Goal: Information Seeking & Learning: Learn about a topic

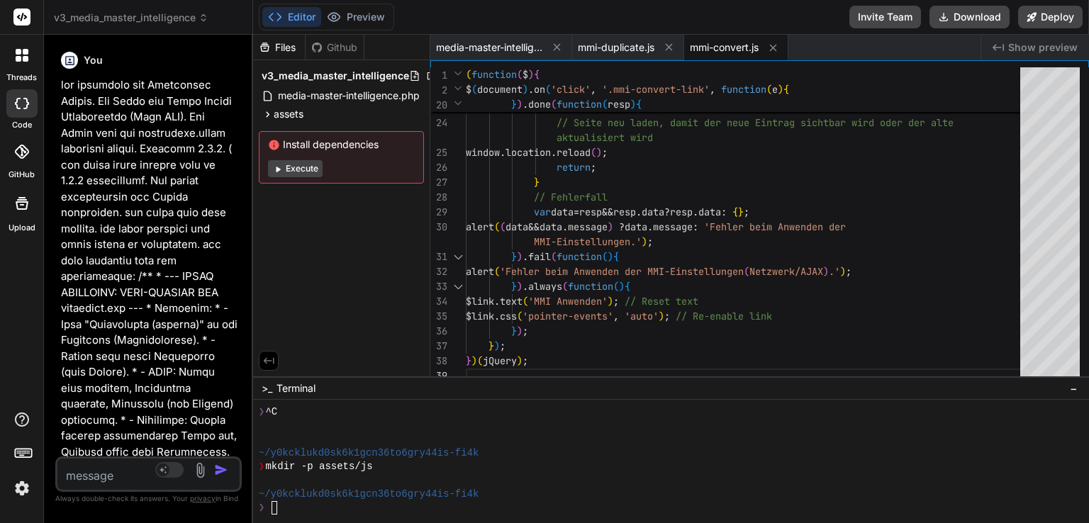
scroll to position [299, 0]
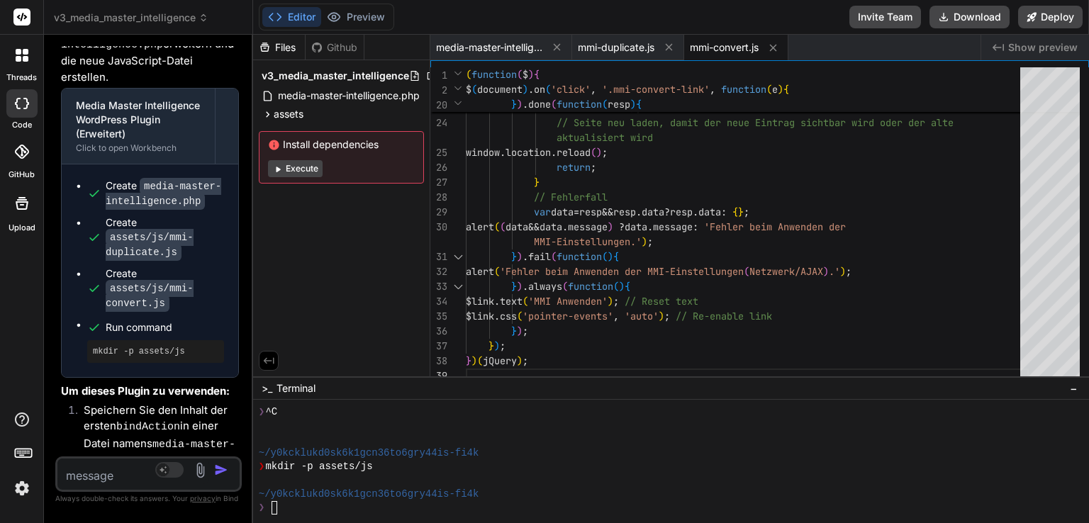
click at [88, 474] on textarea at bounding box center [133, 472] width 152 height 26
type textarea "d"
type textarea "x"
type textarea "da"
type textarea "x"
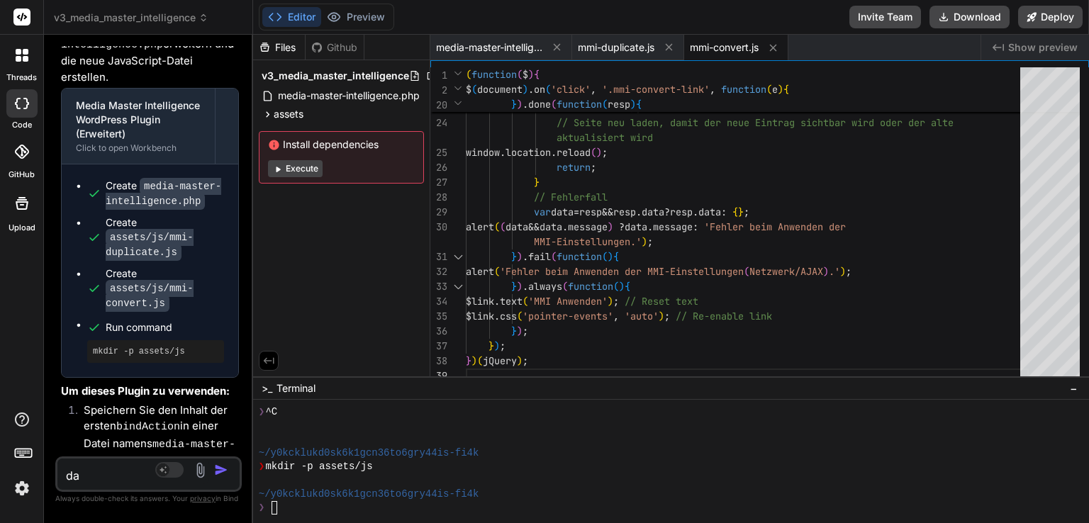
type textarea "das"
type textarea "x"
type textarea "das"
type textarea "x"
type textarea "das f"
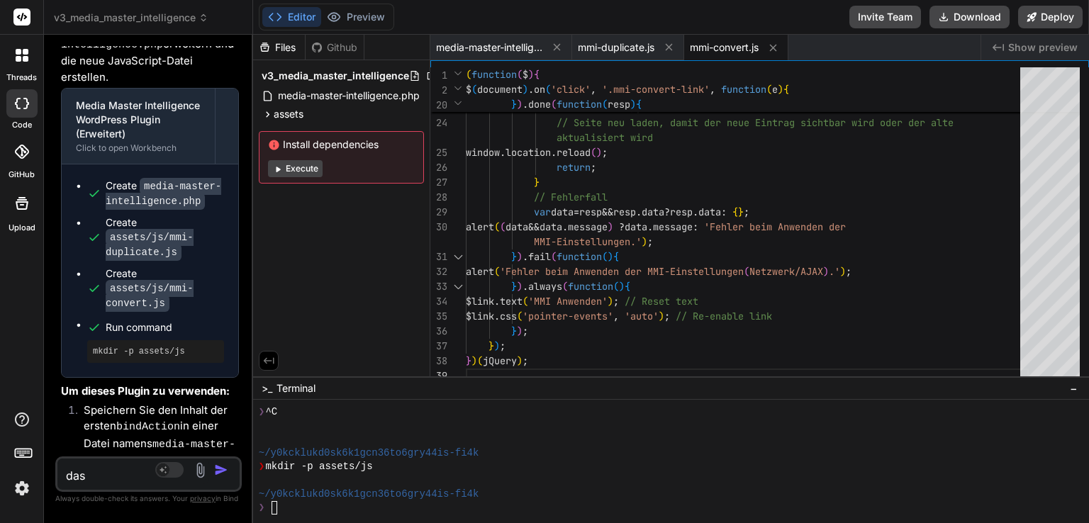
type textarea "x"
type textarea "das fu"
type textarea "x"
type textarea "das fun"
type textarea "x"
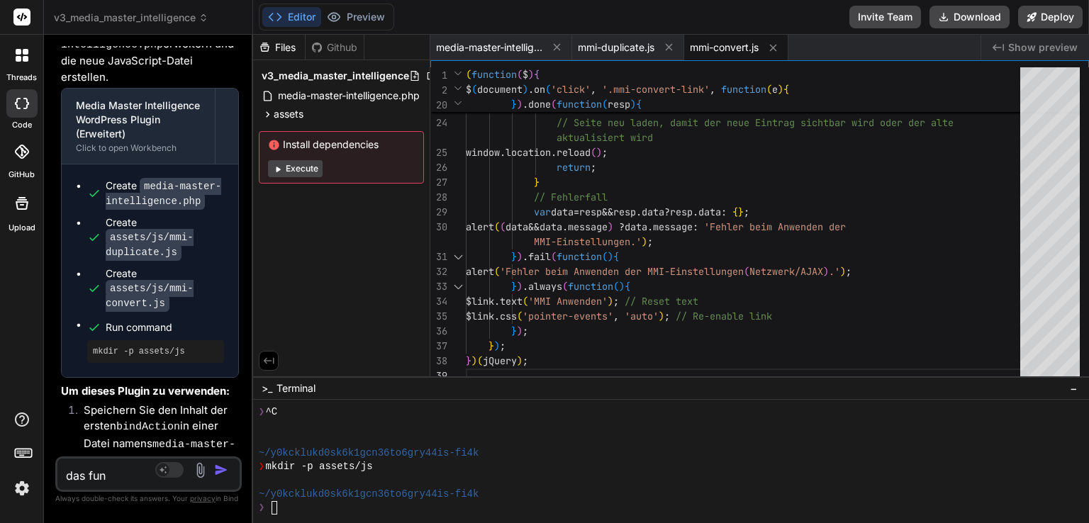
type textarea "das funk"
type textarea "x"
type textarea "das funkt"
type textarea "x"
type textarea "das funkti"
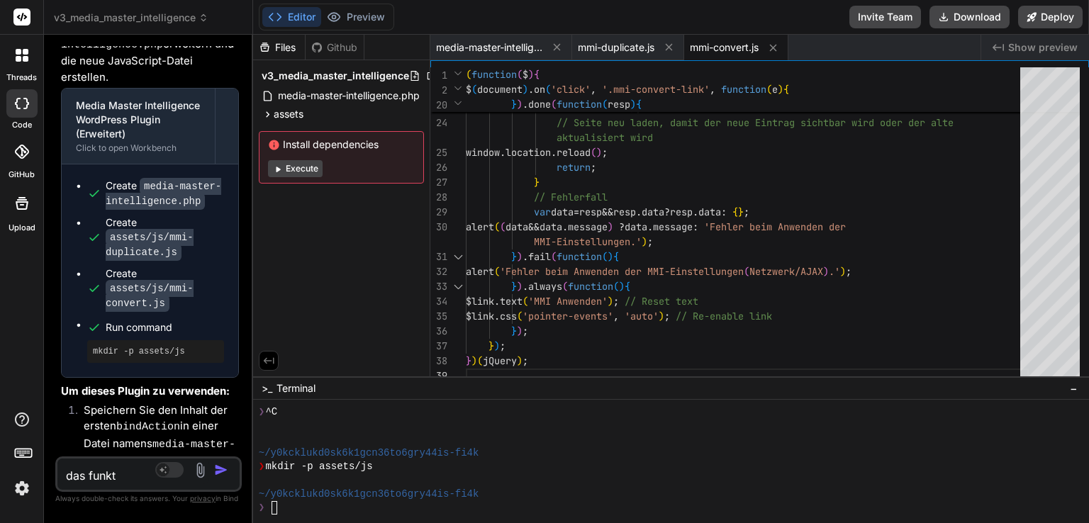
type textarea "x"
type textarea "das funktio"
type textarea "x"
type textarea "das funktion"
type textarea "x"
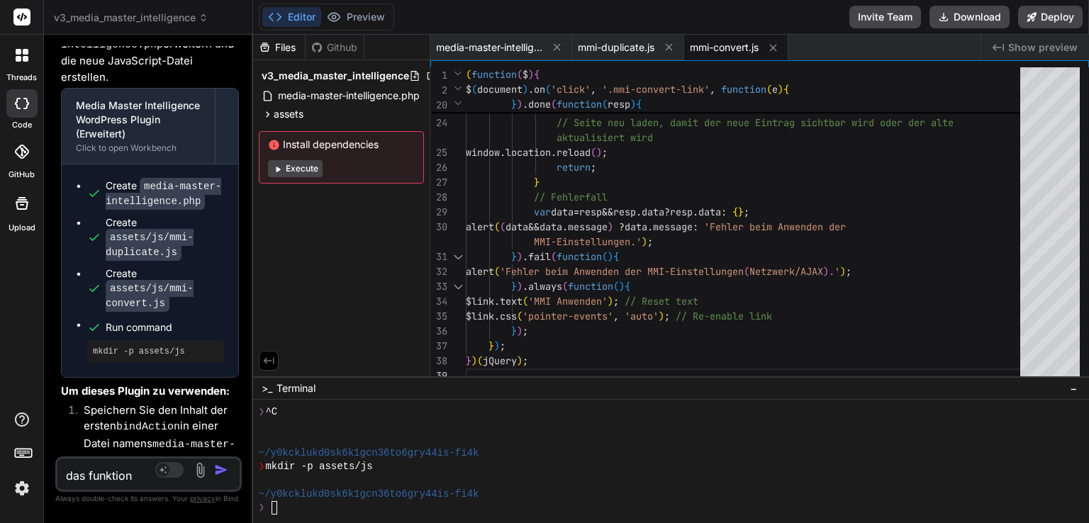
type textarea "das funktioni"
type textarea "x"
type textarea "das funktionie"
type textarea "x"
type textarea "das funktionier"
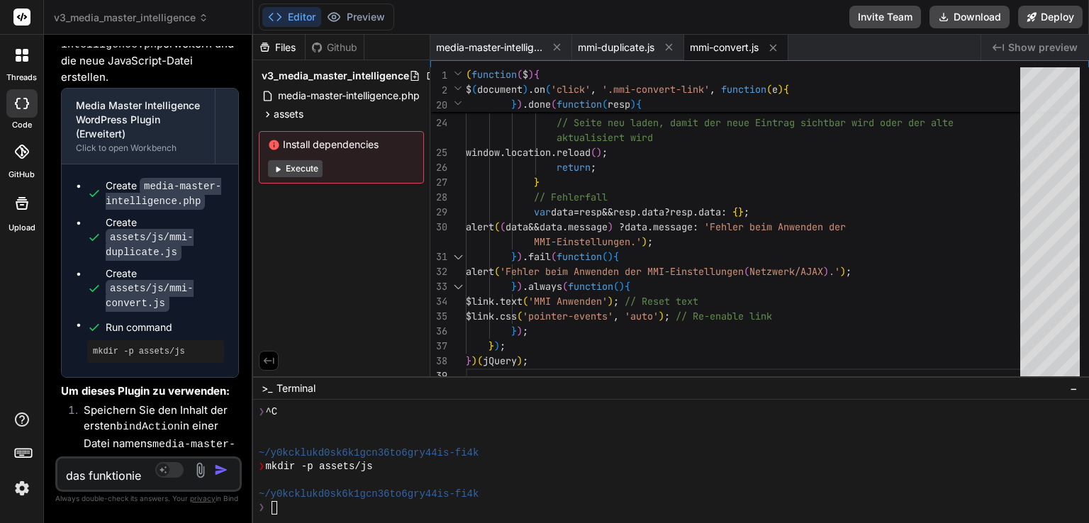
type textarea "x"
type textarea "das funktioniert"
type textarea "x"
type textarea "das funktioniert"
type textarea "x"
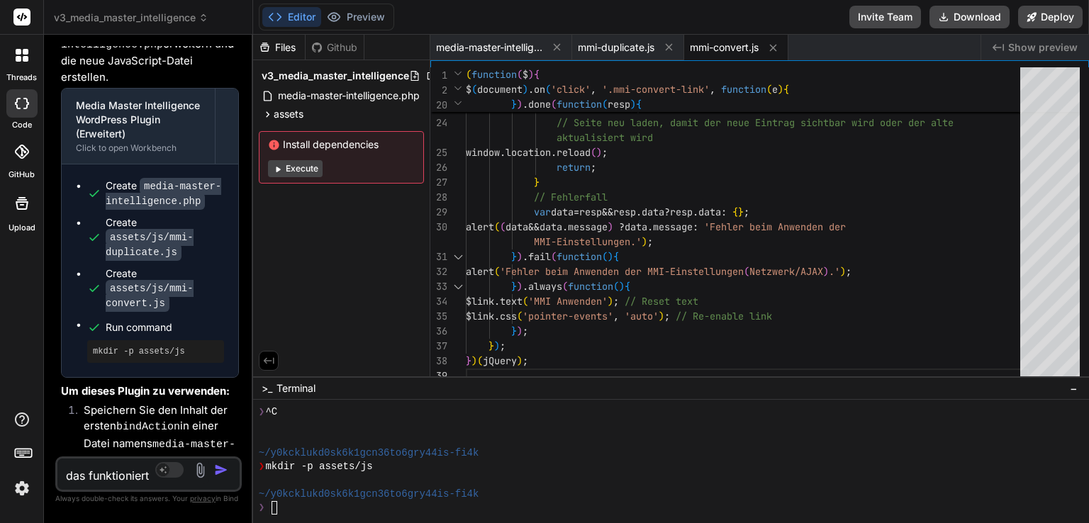
type textarea "das funktioniert n"
type textarea "x"
type textarea "das funktioniert ni"
type textarea "x"
type textarea "das funktioniert [PERSON_NAME]"
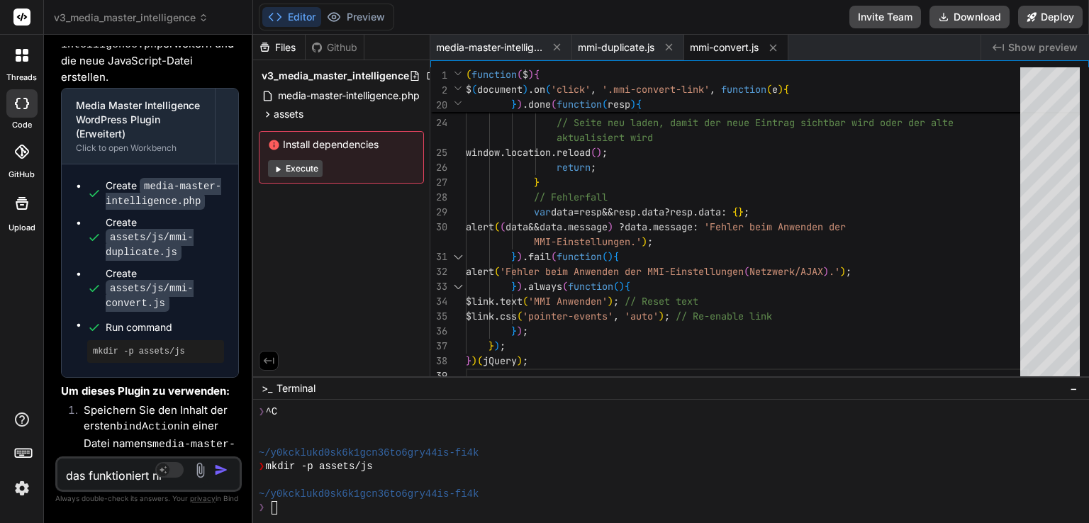
type textarea "x"
type textarea "das funktioniert nich"
type textarea "x"
type textarea "das funktioniert nicht"
type textarea "x"
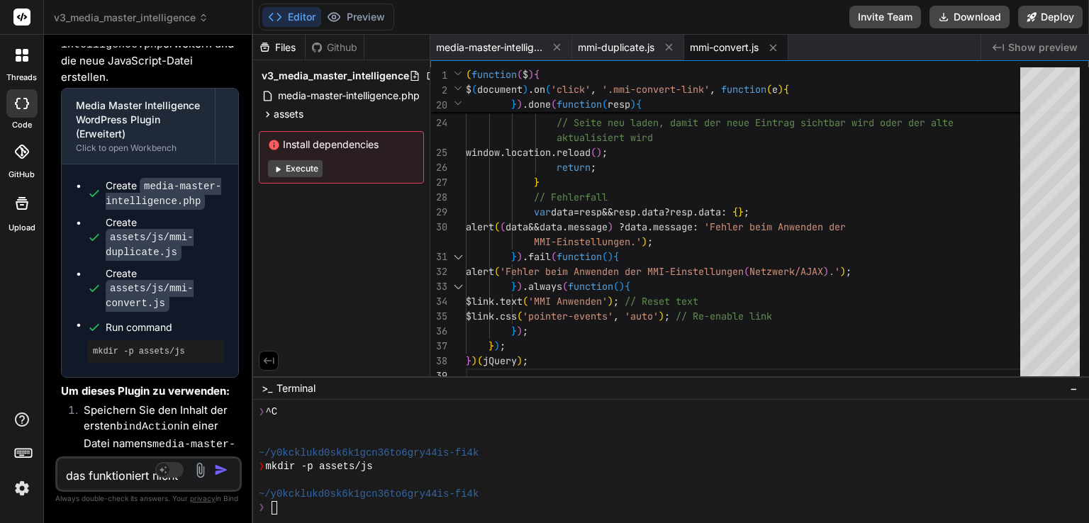
type textarea "das funktioniert nicht."
type textarea "x"
type textarea "das funktioniert nicht."
type textarea "x"
type textarea "das funktioniert nicht. e"
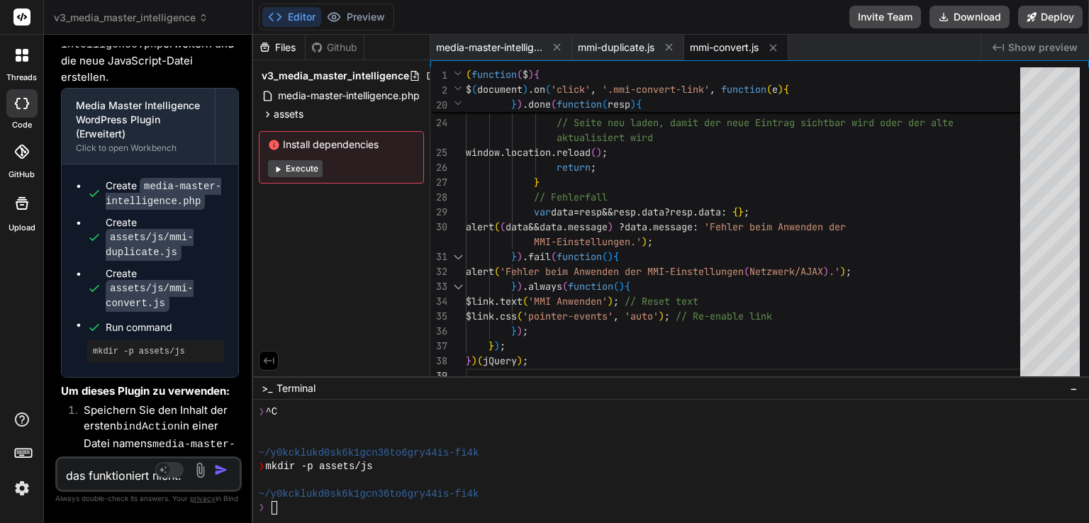
type textarea "x"
type textarea "das funktioniert nicht. es"
type textarea "x"
type textarea "das funktioniert nicht. es"
type textarea "x"
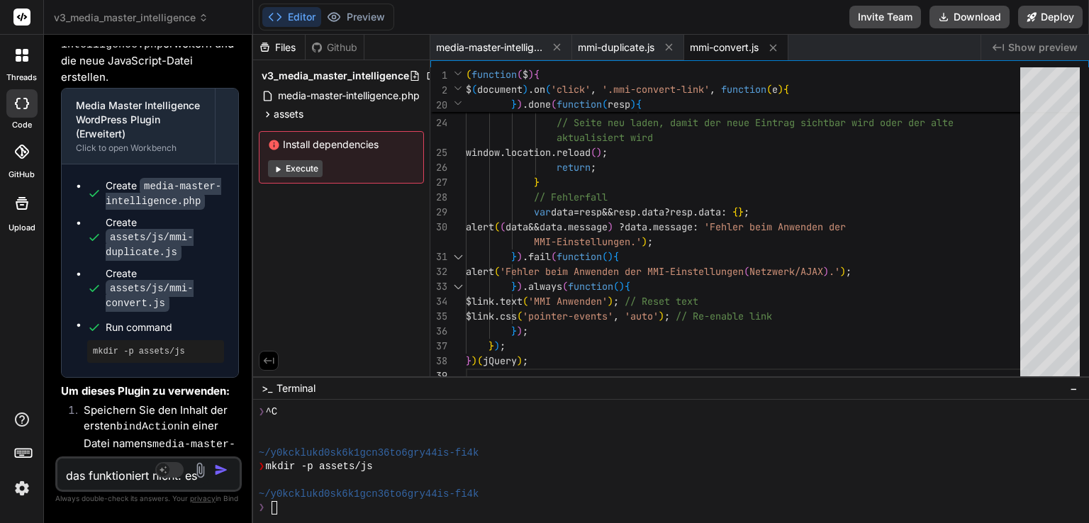
type textarea "das funktioniert nicht. es w"
type textarea "x"
type textarea "das funktioniert nicht. es we"
type textarea "x"
type textarea "das funktioniert nicht. es wer"
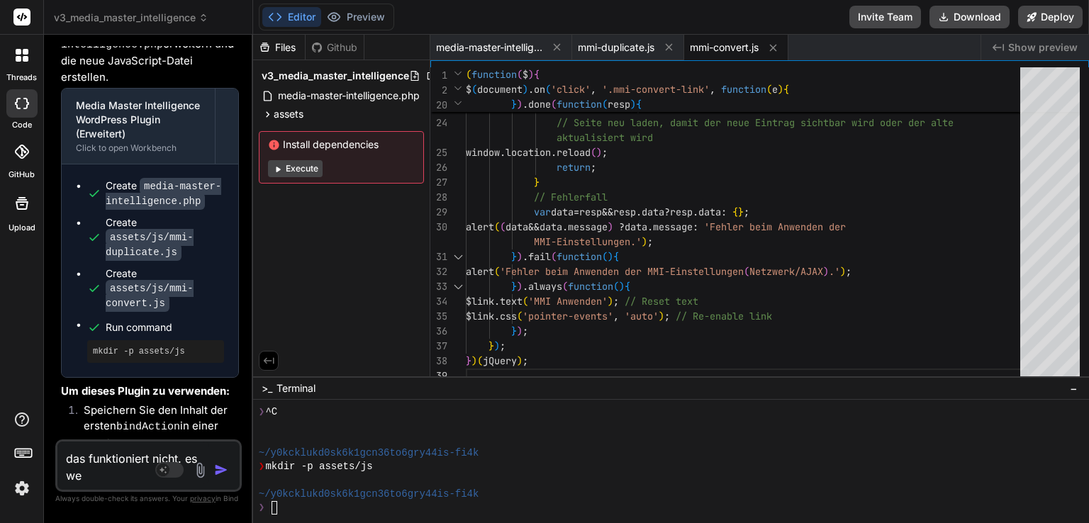
type textarea "x"
type textarea "das funktioniert nicht. es werd"
type textarea "x"
type textarea "das funktioniert nicht. es werde"
type textarea "x"
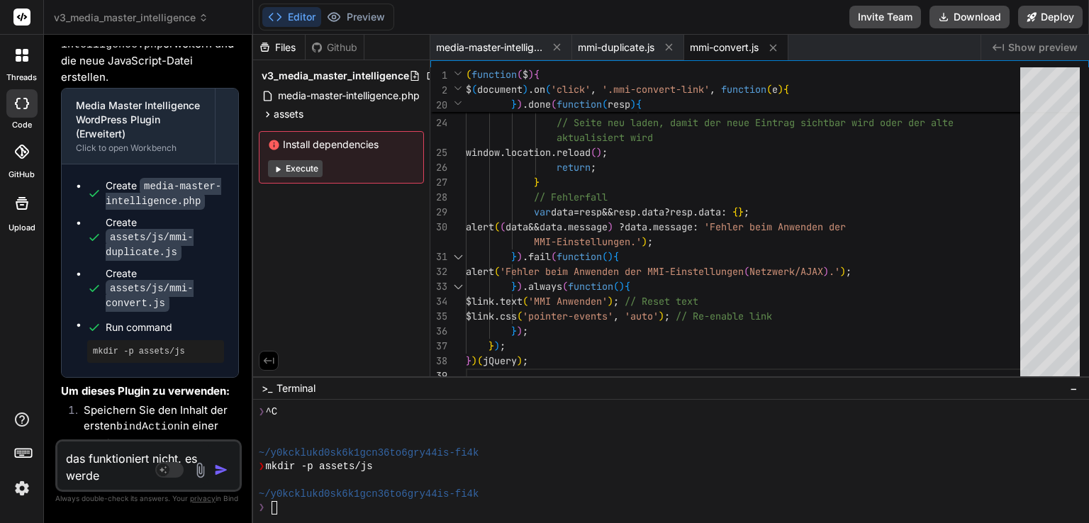
type textarea "das funktioniert nicht. es werden"
type textarea "x"
type textarea "das funktioniert nicht. es werden"
type textarea "x"
type textarea "das funktioniert nicht. es werden k"
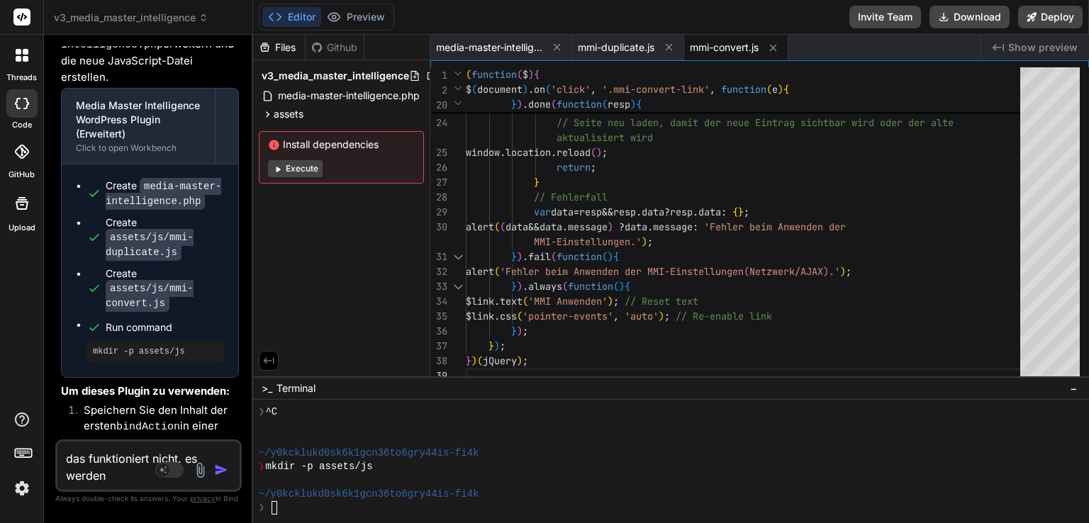
type textarea "x"
type textarea "das funktioniert nicht. es werden ke"
type textarea "x"
type textarea "das funktioniert nicht. es werden kei"
type textarea "x"
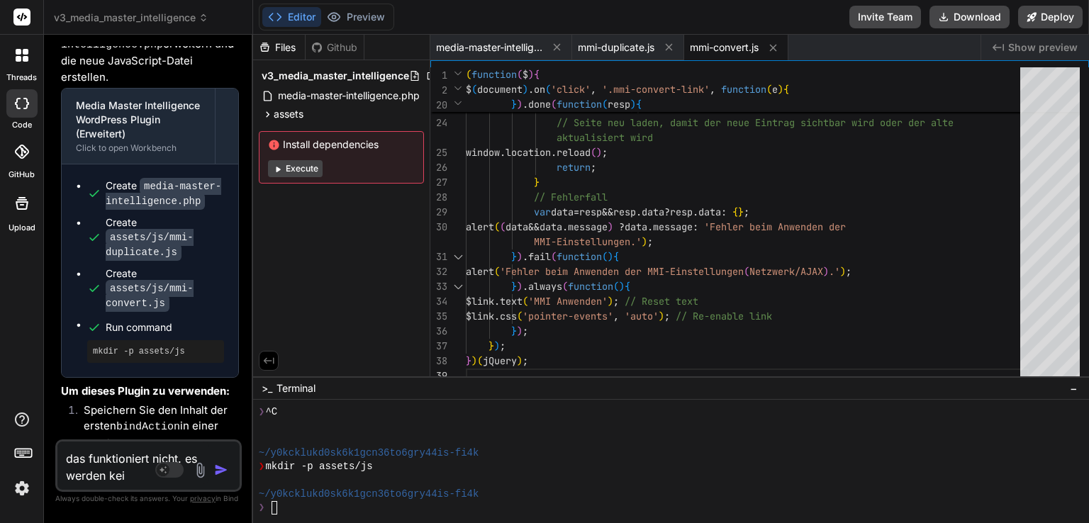
type textarea "das funktioniert nicht. es werden kein"
type textarea "x"
type textarea "das funktioniert nicht. es werden keine"
type textarea "x"
type textarea "das funktioniert nicht. es werden keine"
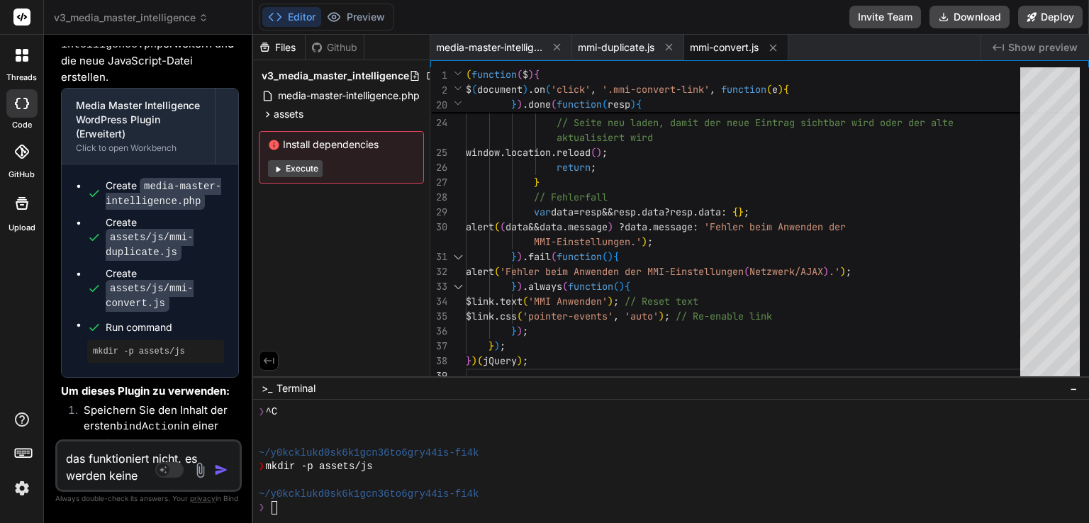
type textarea "x"
type textarea "das funktioniert nicht. es werden keine b"
type textarea "x"
type textarea "das funktioniert nicht. es werden keine bi"
type textarea "x"
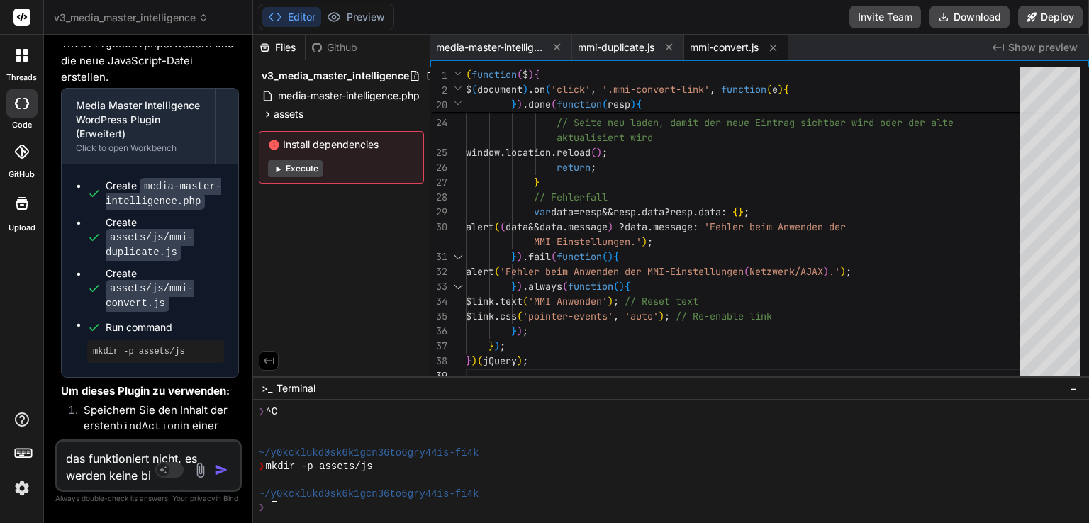
type textarea "das funktioniert nicht. es werden keine bil"
type textarea "x"
type textarea "das funktioniert nicht. es werden keine bild"
type textarea "x"
type textarea "das funktioniert nicht. es werden keine bilde"
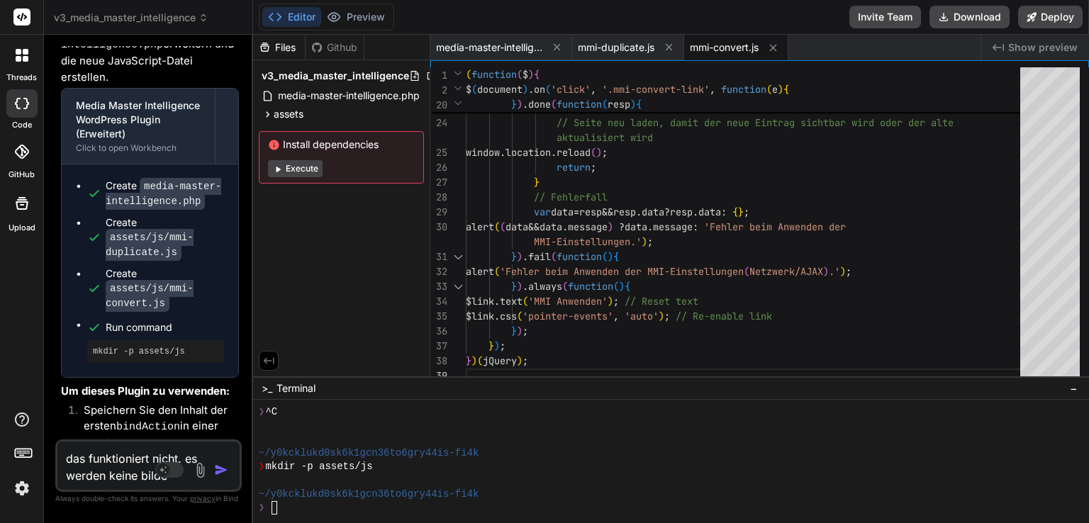
type textarea "x"
type textarea "das funktioniert nicht. es werden keine bilder"
type textarea "x"
type textarea "das funktioniert nicht. es werden keine bilder"
type textarea "x"
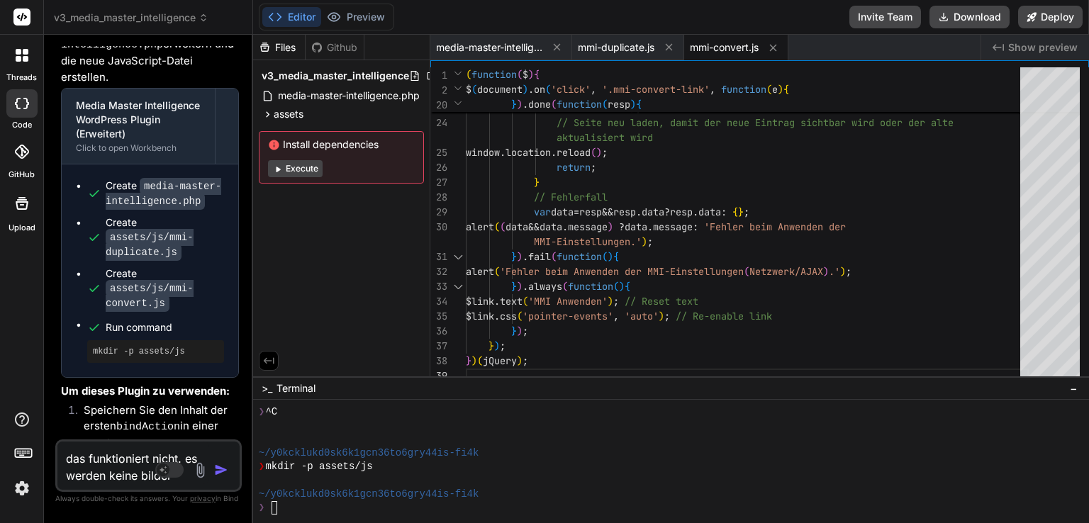
type textarea "das funktioniert nicht. es werden keine bilder g"
type textarea "x"
type textarea "das funktioniert nicht. es werden keine bilder ge"
type textarea "x"
type textarea "das funktioniert nicht. es werden keine bilder gen"
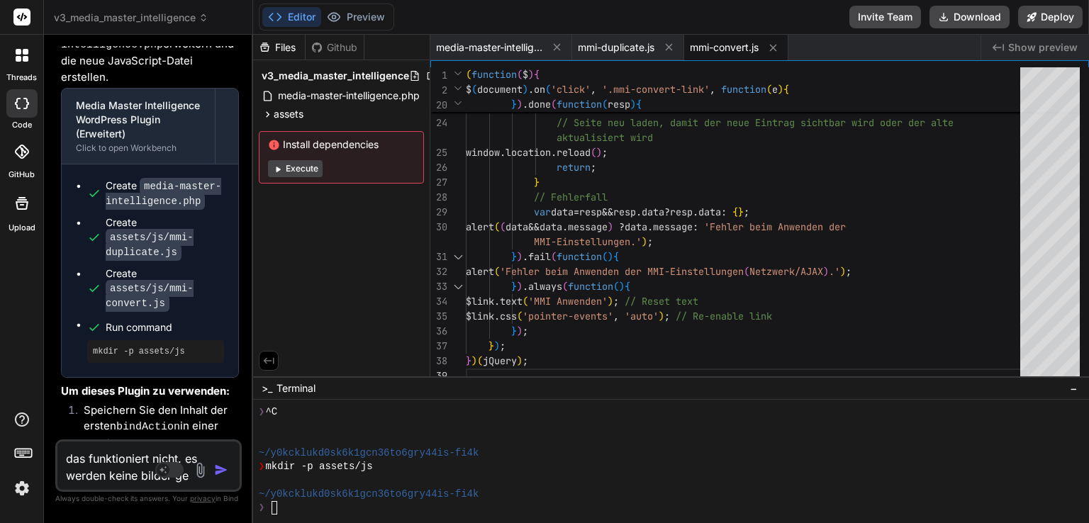
type textarea "x"
type textarea "das funktioniert nicht. es werden keine bilder gene"
type textarea "x"
type textarea "das funktioniert nicht. es werden keine bilder gener"
type textarea "x"
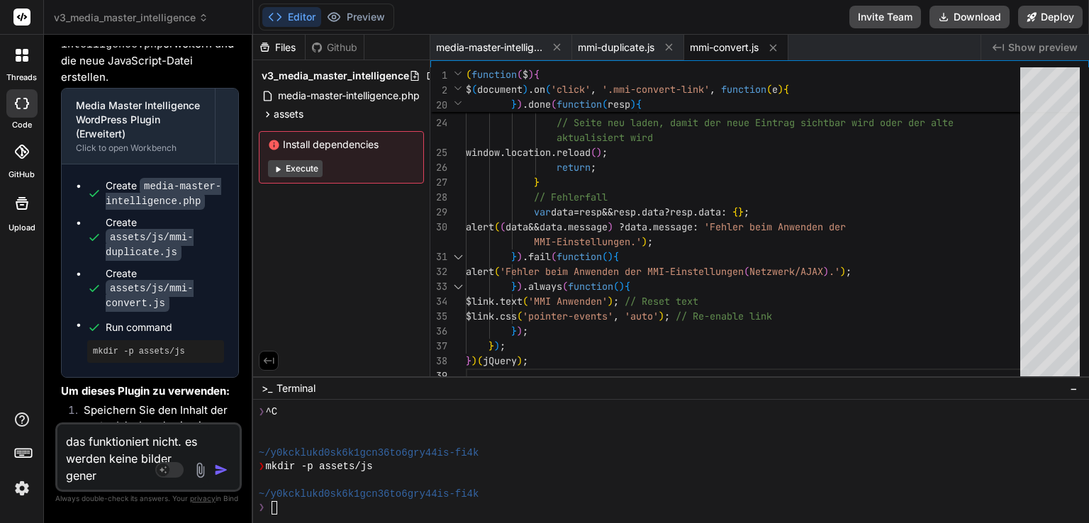
type textarea "das funktioniert nicht. es werden keine bilder generi"
type textarea "x"
type textarea "das funktioniert nicht. es werden keine bilder generie"
type textarea "x"
type textarea "das funktioniert nicht. es werden keine bilder generier"
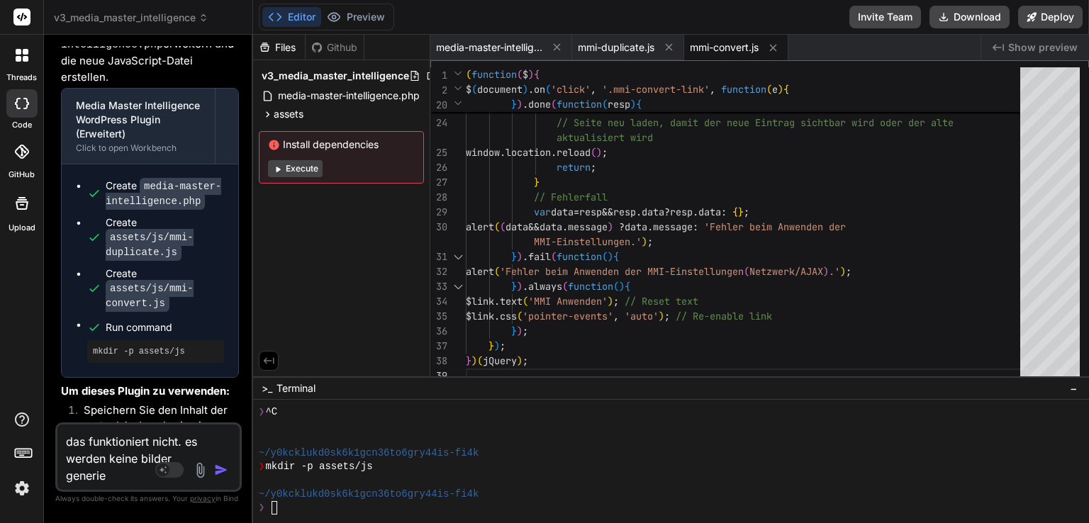
type textarea "x"
type textarea "das funktioniert nicht. es werden keine bilder generiert"
type textarea "x"
type textarea "das funktioniert nicht. es werden keine bilder generiert"
type textarea "x"
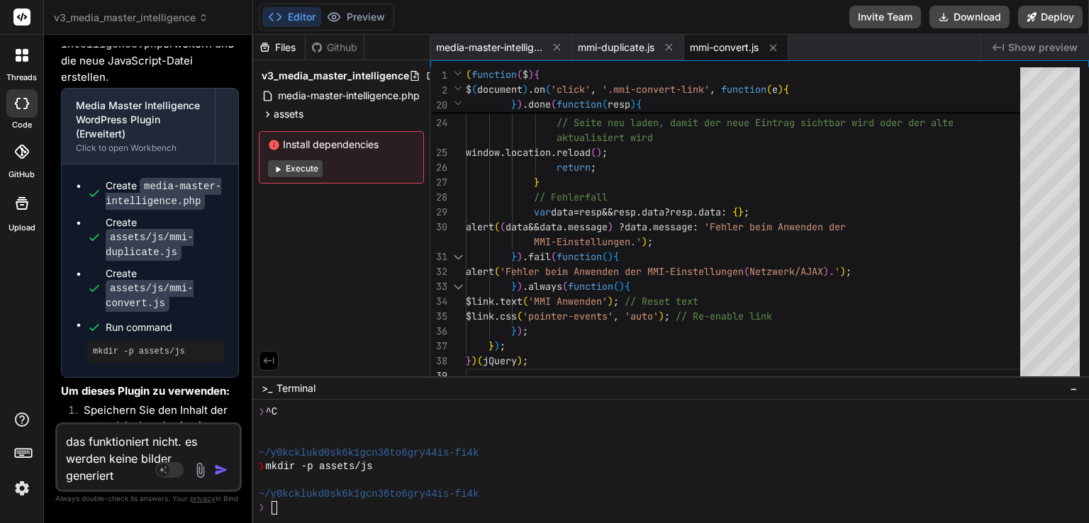
type textarea "das funktioniert nicht. es werden keine bilder generiert d"
type textarea "x"
type textarea "das funktioniert nicht. es werden keine bilder generiert di"
type textarea "x"
type textarea "das funktioniert nicht. es werden keine bilder generiert die"
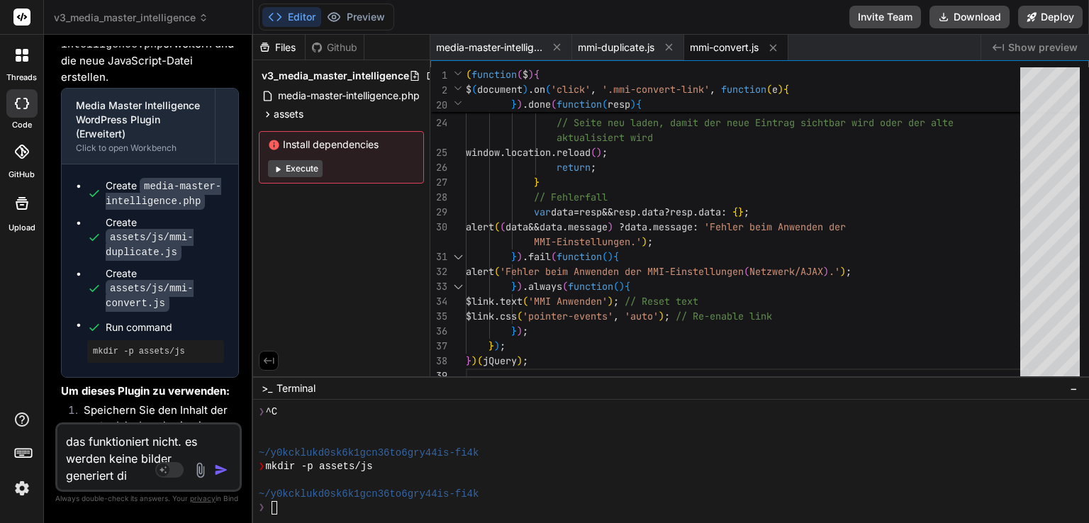
type textarea "x"
type textarea "das funktioniert nicht. es werden keine bilder generiert die"
type textarea "x"
type textarea "das funktioniert nicht. es werden keine bilder generiert die a"
type textarea "x"
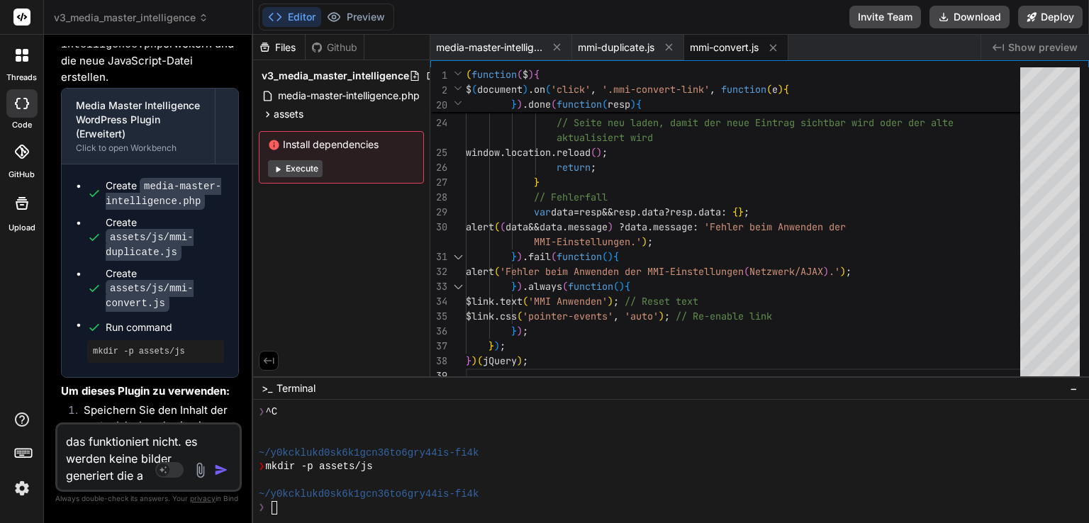
type textarea "das funktioniert nicht. es werden keine bilder generiert die an"
type textarea "x"
type textarea "das funktioniert nicht. es werden keine bilder generiert die anz"
type textarea "x"
type textarea "das funktioniert nicht. es werden keine bilder generiert die anze"
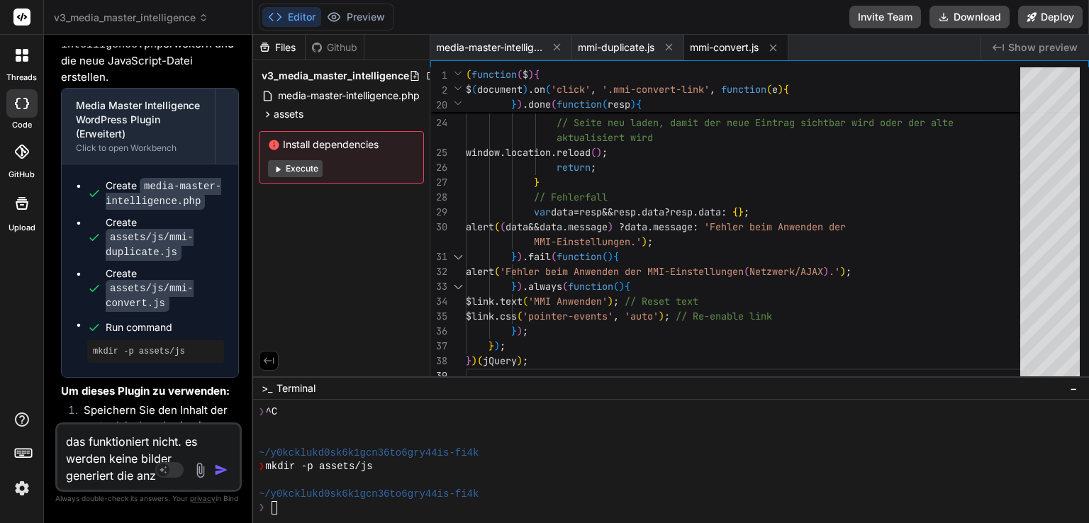
type textarea "x"
type textarea "das funktioniert nicht. es werden keine bilder generiert die anzei"
type textarea "x"
type textarea "das funktioniert nicht. es werden keine bilder generiert die anzeig"
type textarea "x"
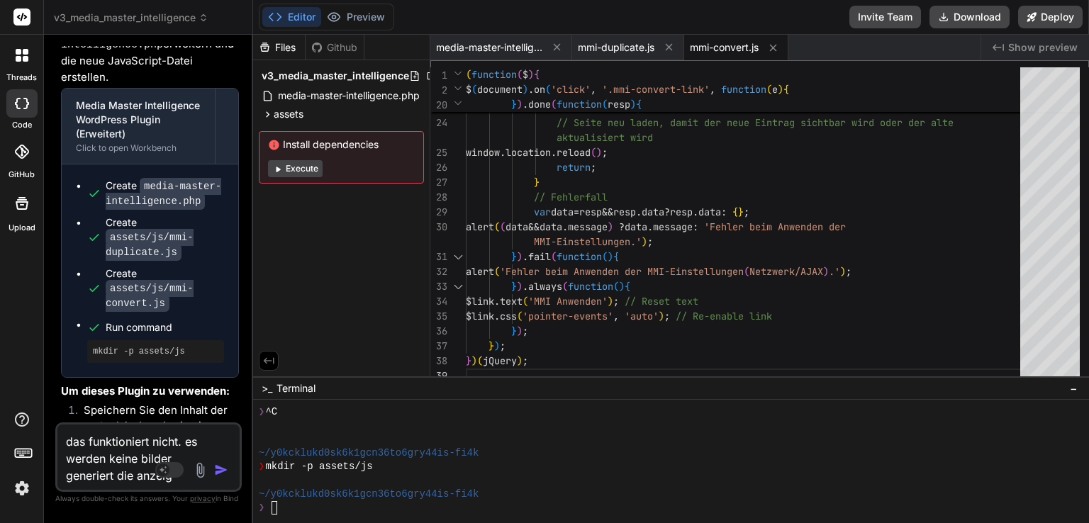
type textarea "das funktioniert nicht. es werden keine bilder generiert die anzeigb"
type textarea "x"
type textarea "das funktioniert nicht. es werden keine bilder generiert die anzeigba"
type textarea "x"
type textarea "das funktioniert nicht. es werden keine bilder generiert die anzeigbar"
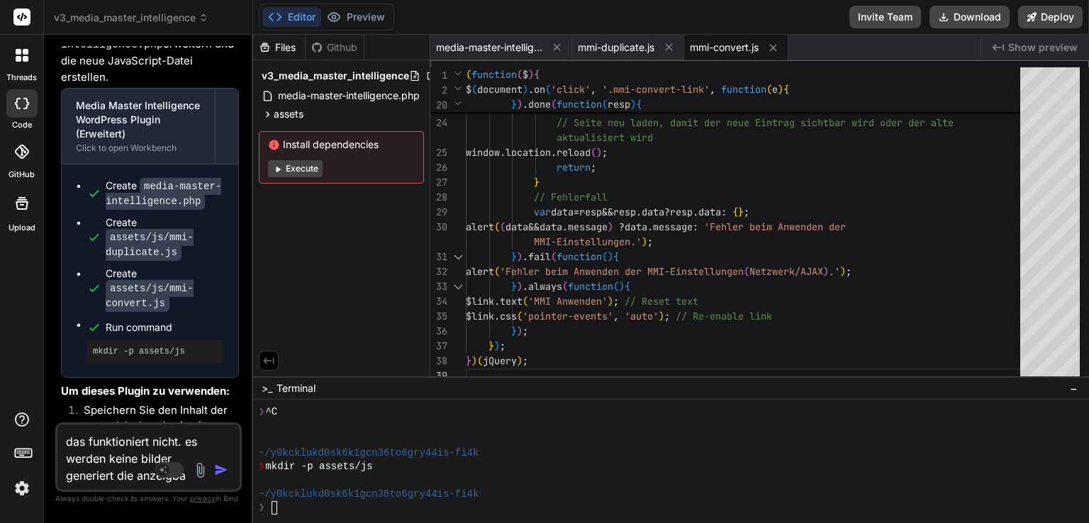
type textarea "x"
type textarea "das funktioniert nicht. es werden keine bilder generiert die anzeigbar"
type textarea "x"
type textarea "das funktioniert nicht. es werden keine bilder generiert die anzeigbar s"
type textarea "x"
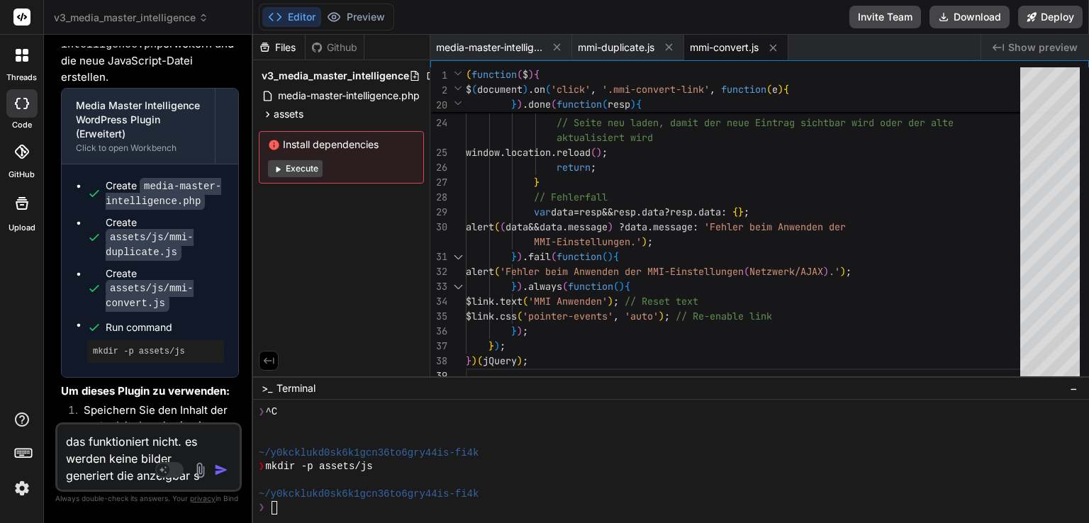
type textarea "das funktioniert nicht. es werden keine bilder generiert die anzeigbar si"
type textarea "x"
type textarea "das funktioniert nicht. es werden keine bilder generiert die anzeigbar sin"
type textarea "x"
type textarea "das funktioniert nicht. es werden keine bilder generiert die anzeigbar sind"
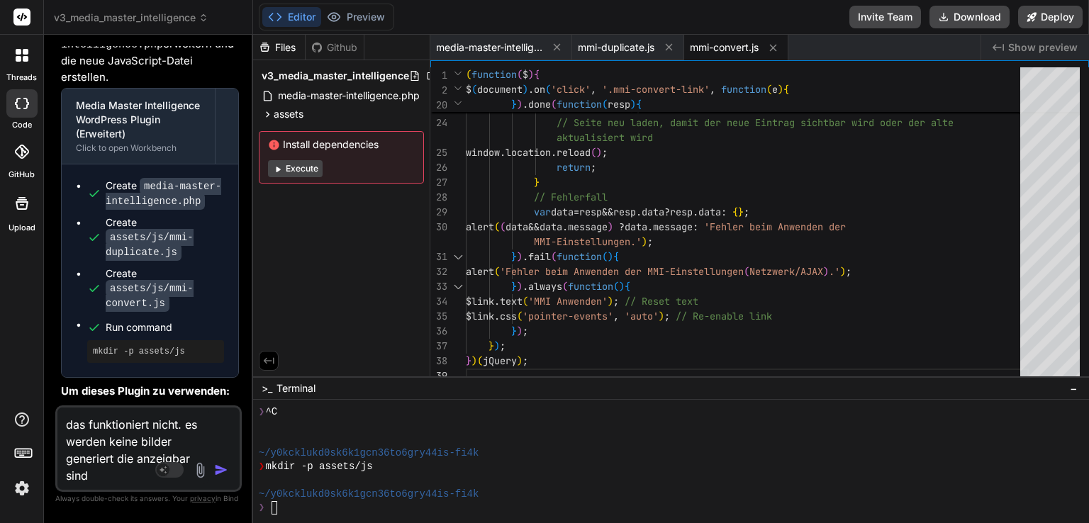
type textarea "x"
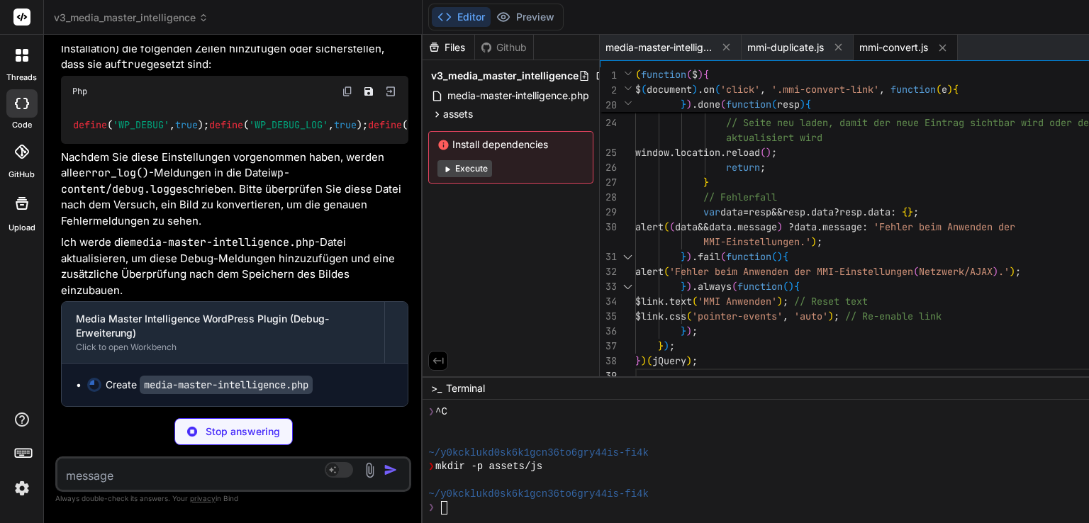
scroll to position [9071, 0]
type textarea "x"
type textarea "} } ?>"
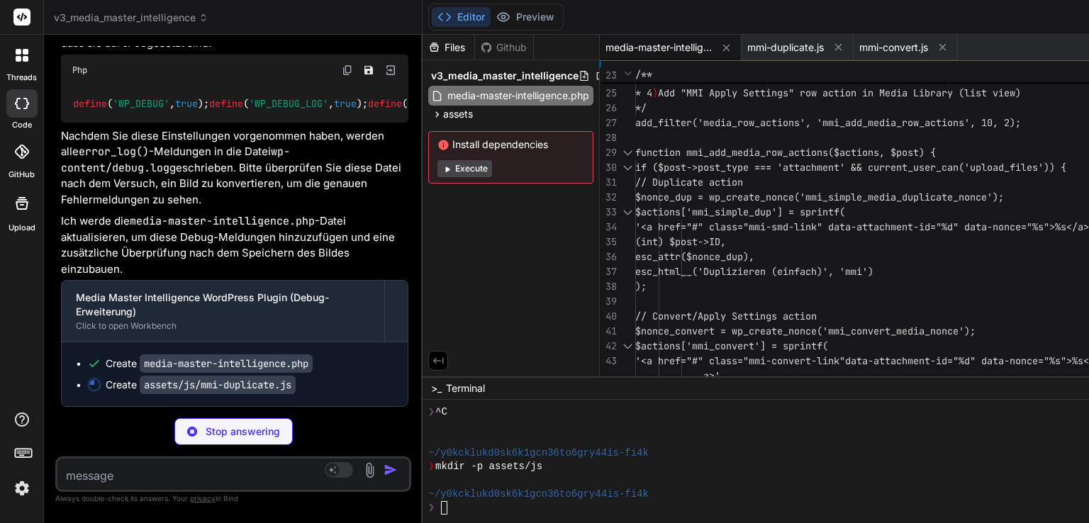
type textarea "x"
type textarea "}); } doRequest(base); }); })(jQuery);"
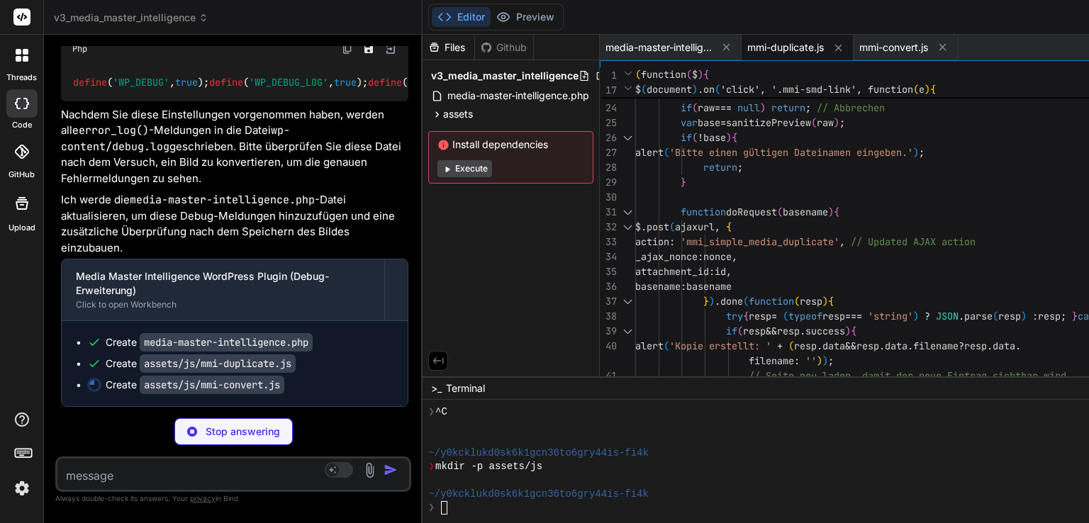
type textarea "x"
type textarea "}); }); })(jQuery);"
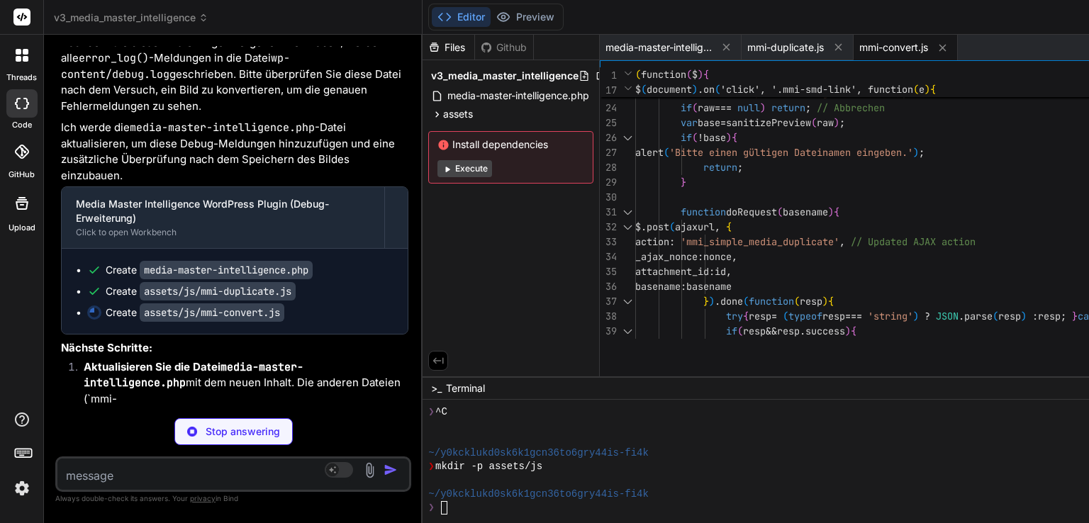
type textarea "x"
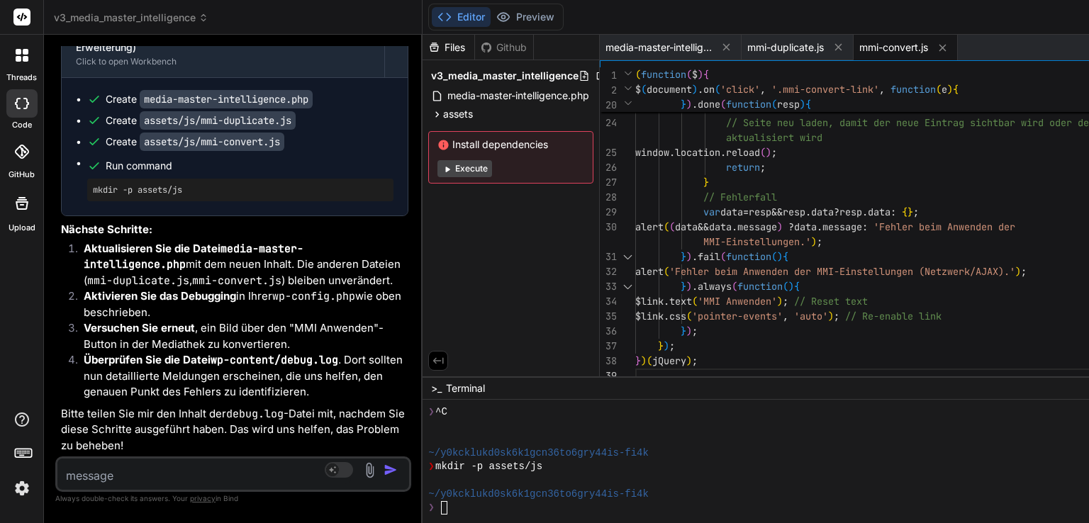
scroll to position [9404, 0]
type textarea "}); })(jQuery);"
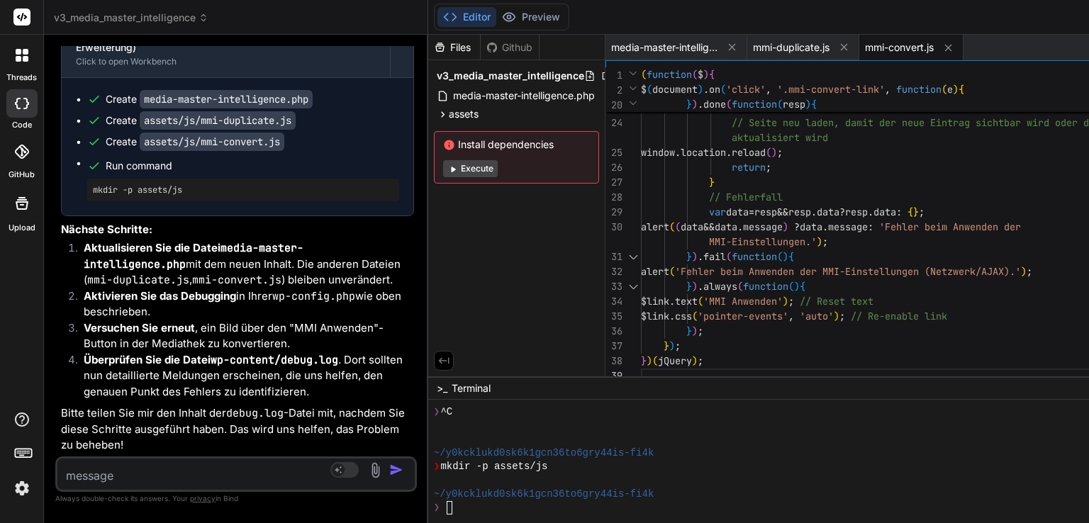
scroll to position [9059, 0]
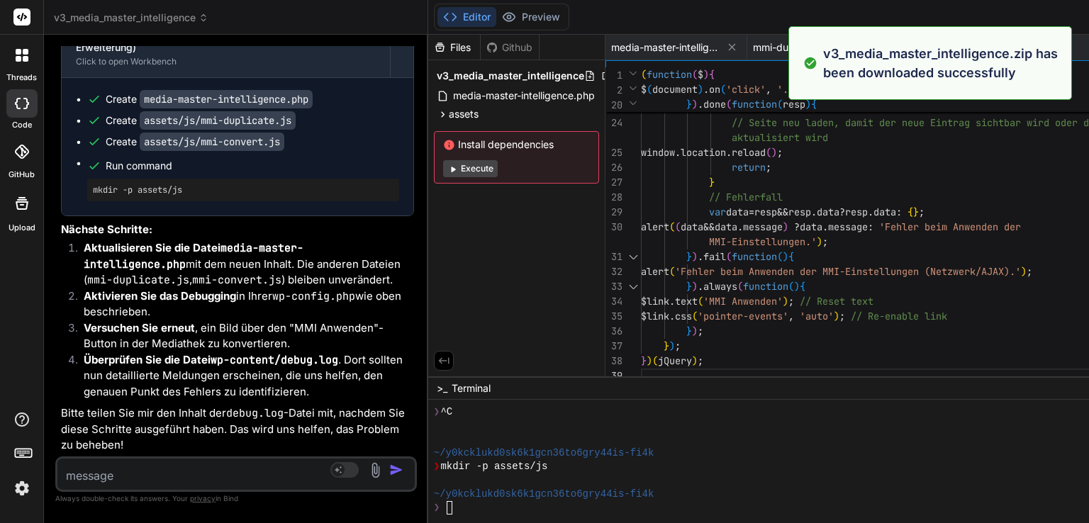
type textarea "x"
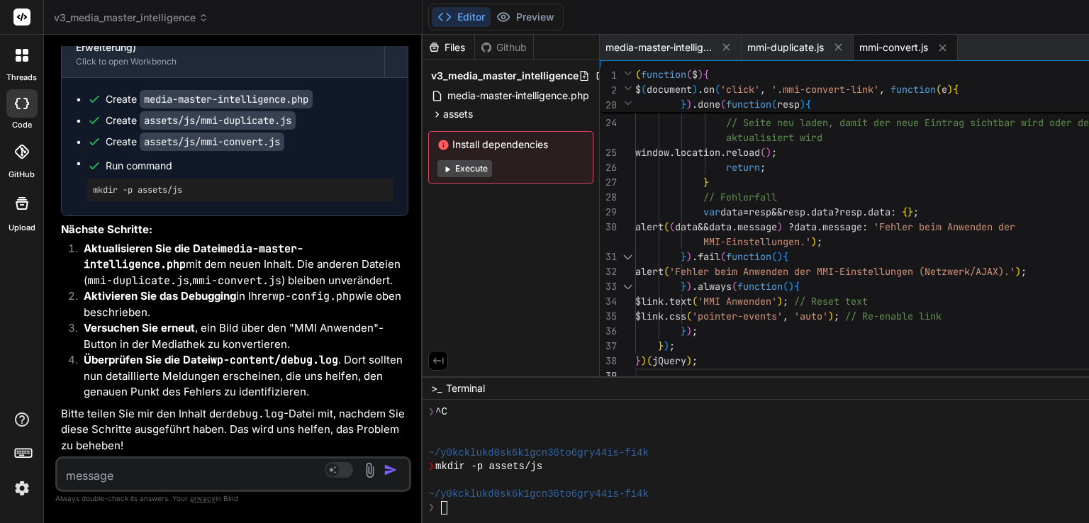
type textarea "}); }); })(jQuery);"
click at [92, 469] on textarea at bounding box center [204, 472] width 294 height 26
type textarea "j"
type textarea "x"
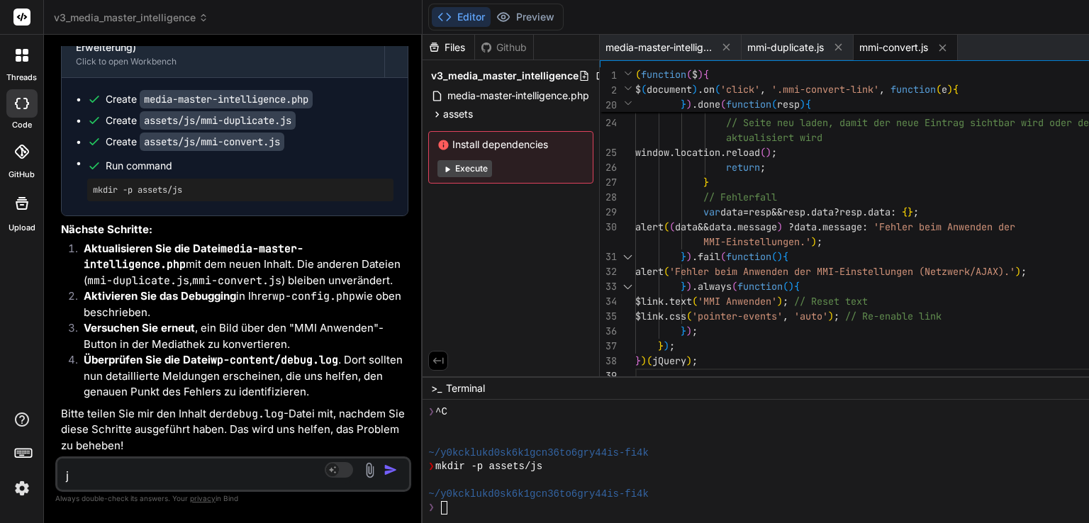
type textarea "je"
type textarea "x"
type textarea "jes"
type textarea "x"
type textarea "je"
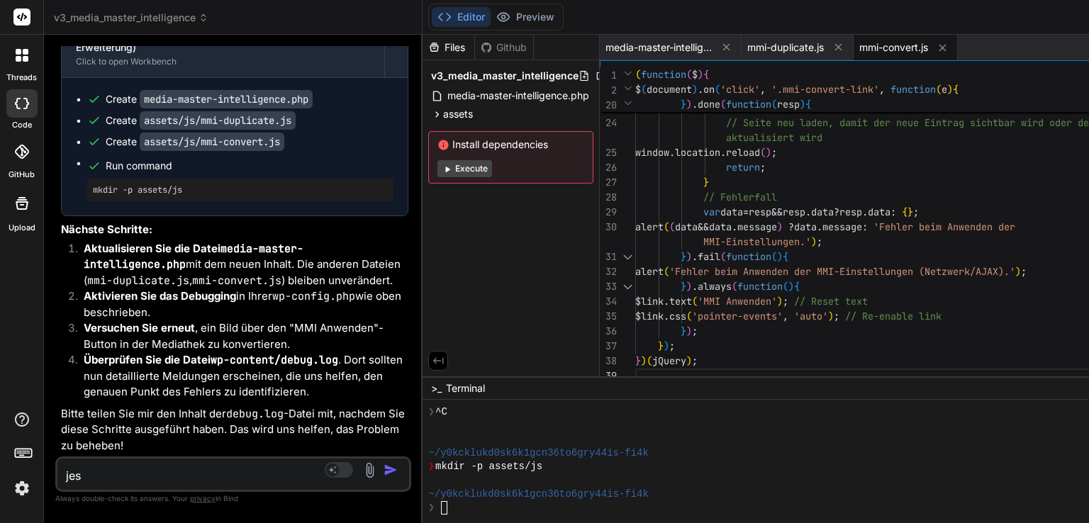
type textarea "x"
type textarea "jed"
type textarea "x"
type textarea "jede"
type textarea "x"
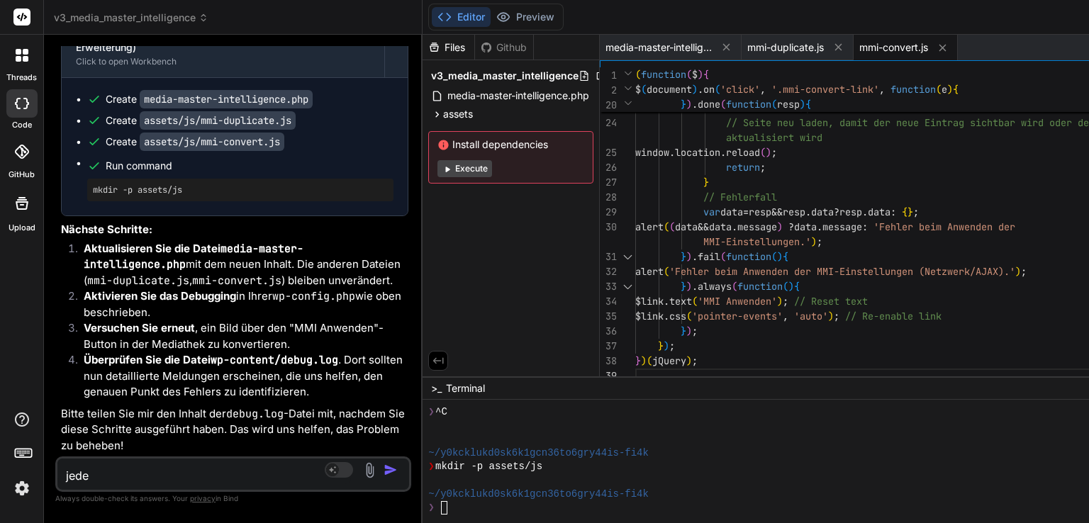
type textarea "jedes"
type textarea "x"
type textarea "jedesm"
type textarea "x"
type textarea "jedesma"
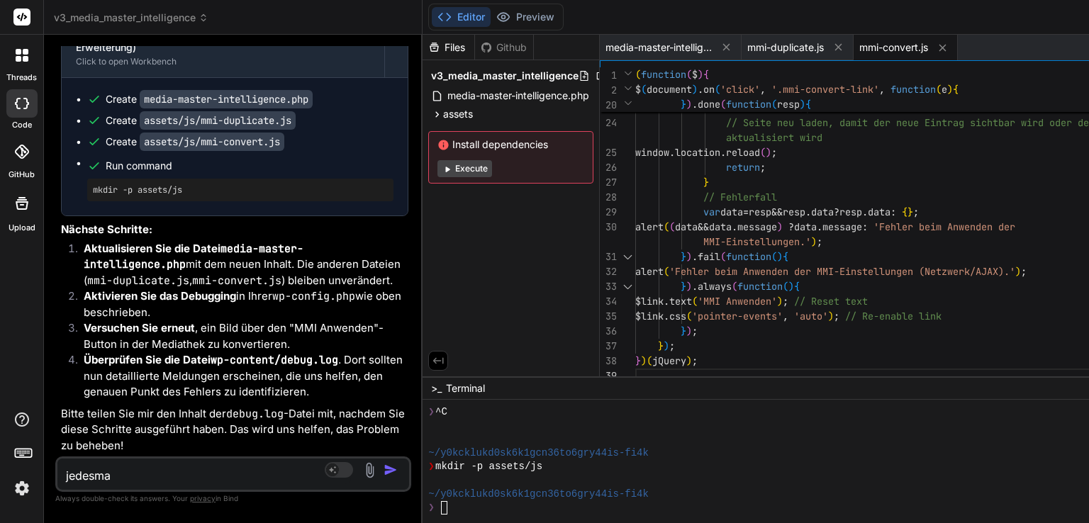
type textarea "x"
type textarea "jedesmal"
type textarea "x"
type textarea "jedesmal"
type textarea "x"
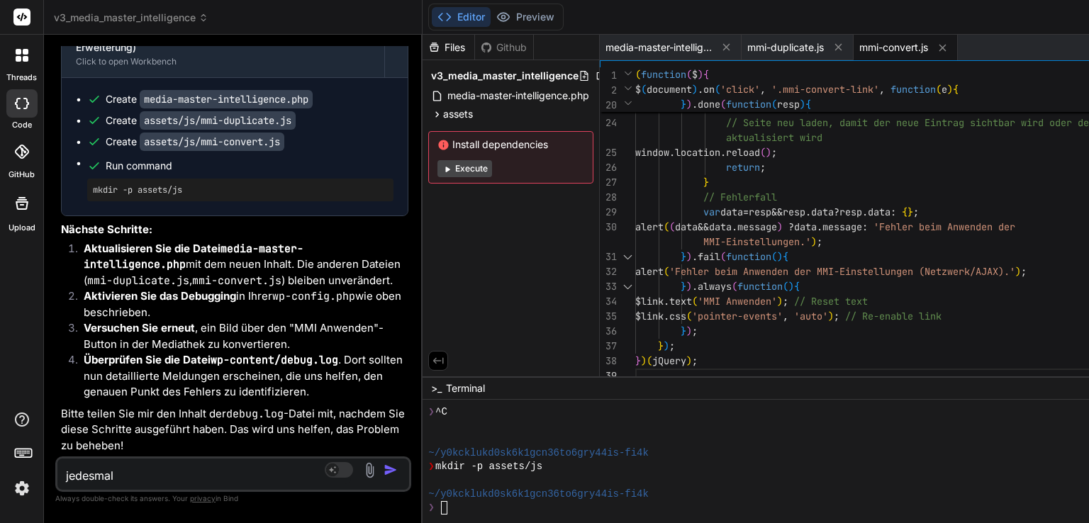
type textarea "jedesmal w"
type textarea "x"
type textarea "jedesmal we"
type textarea "x"
type textarea "jedesmal wen"
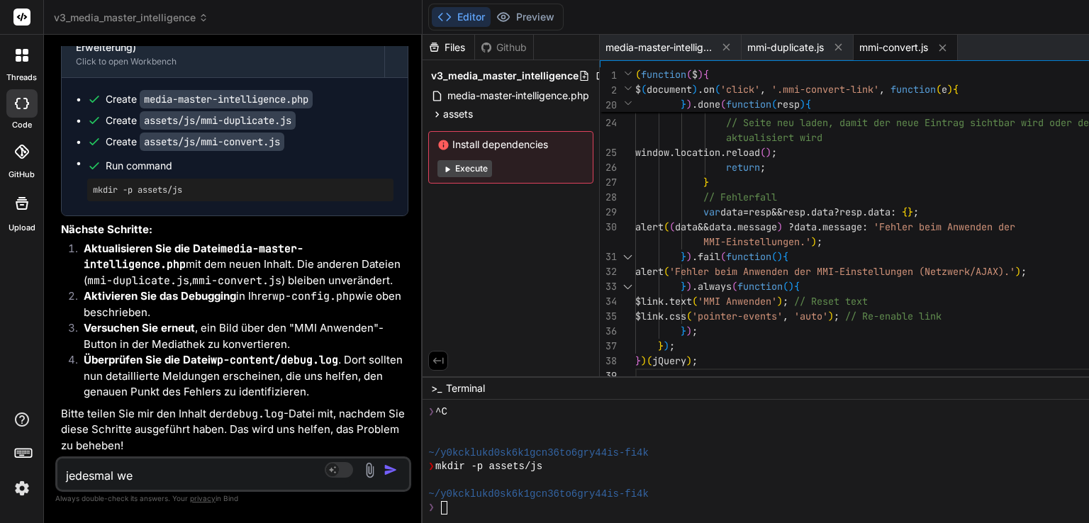
type textarea "x"
type textarea "jedesmal wenn"
type textarea "x"
type textarea "jedesmal wenn"
type textarea "x"
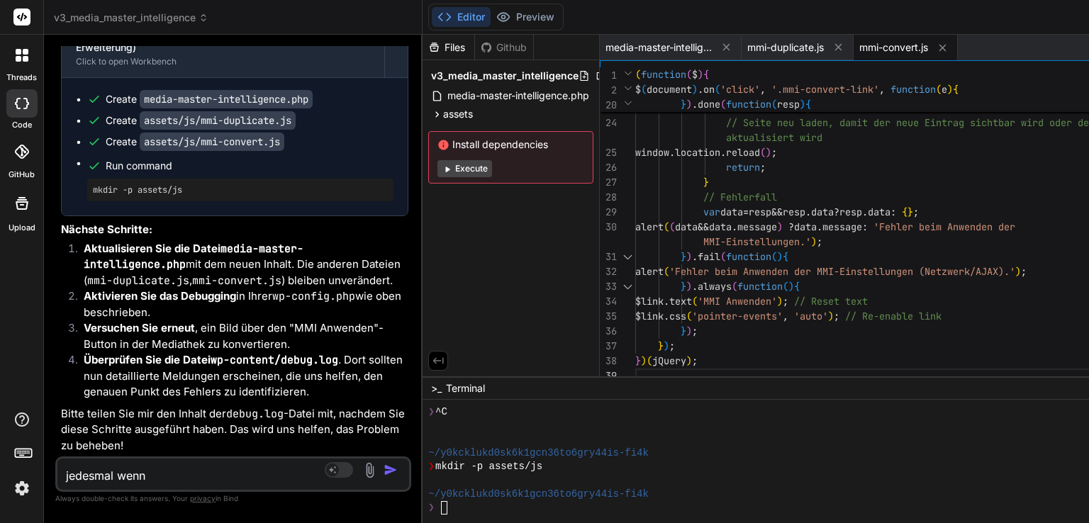
type textarea "jedesmal wenn i"
type textarea "x"
type textarea "jedesmal wenn ic"
type textarea "x"
type textarea "jedesmal wenn ich"
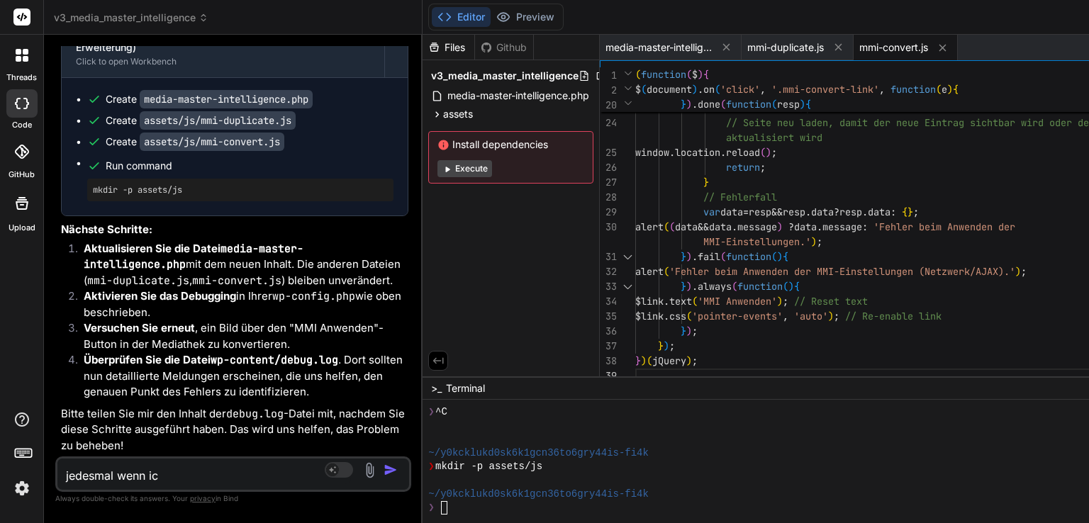
type textarea "x"
type textarea "jedesmal wenn ich"
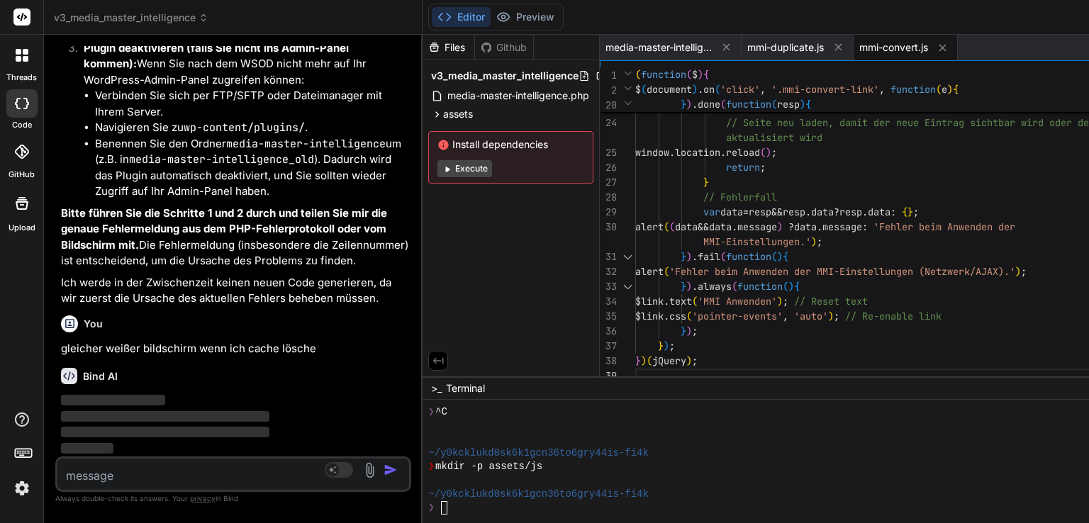
scroll to position [11558, 0]
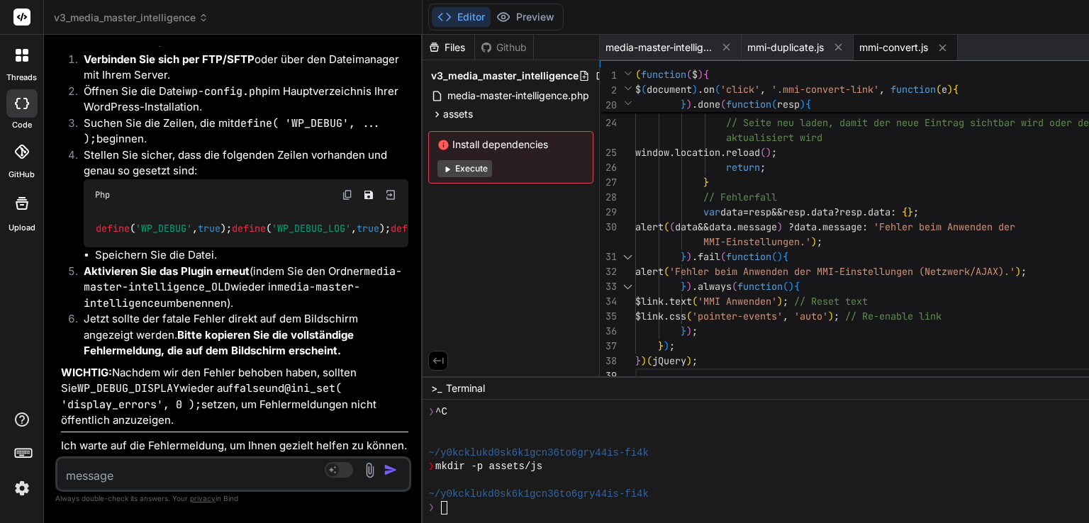
paste textarea "[[DATE] 19:04:41 UTC] PHP Warning: Cannot modify header information - headers a…"
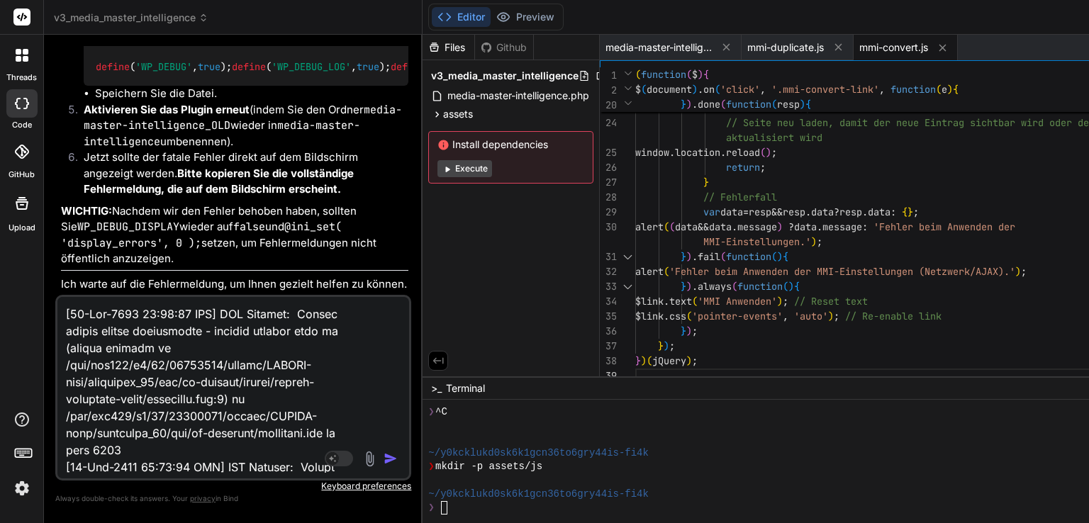
scroll to position [30105, 0]
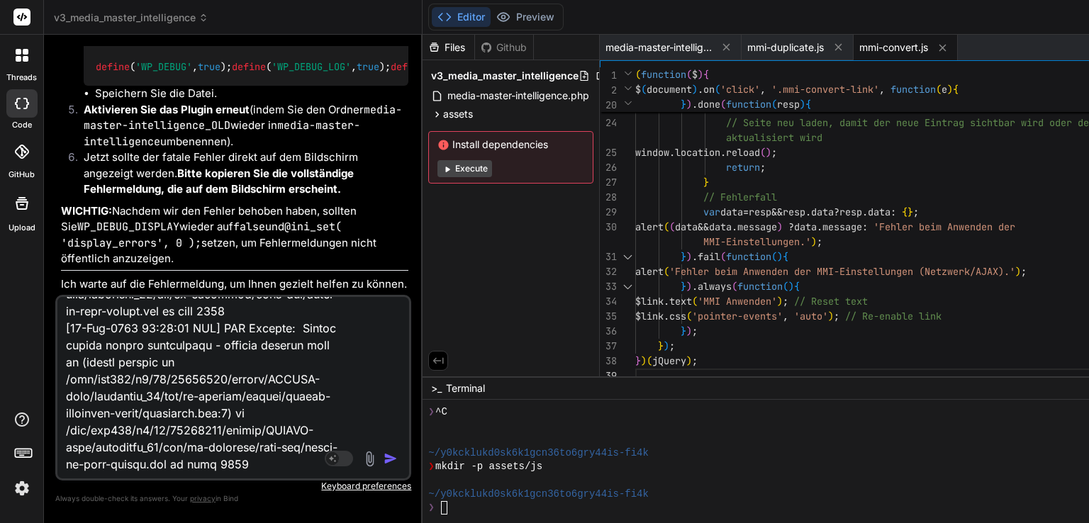
click at [384, 460] on img "button" at bounding box center [391, 459] width 14 height 14
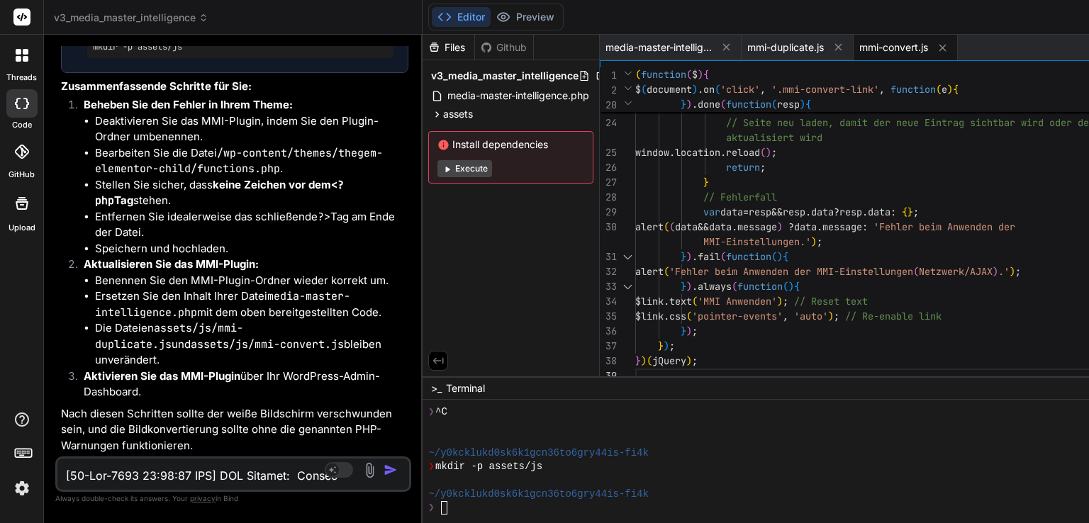
scroll to position [34313, 0]
drag, startPoint x: 145, startPoint y: 364, endPoint x: 111, endPoint y: 364, distance: 33.3
copy li "<?php"
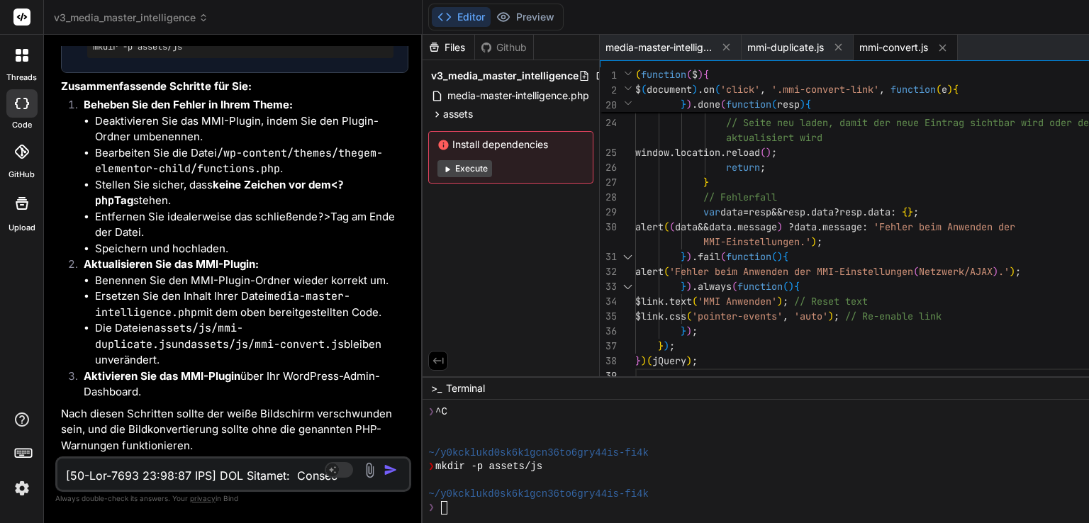
click at [72, 477] on textarea at bounding box center [204, 472] width 294 height 26
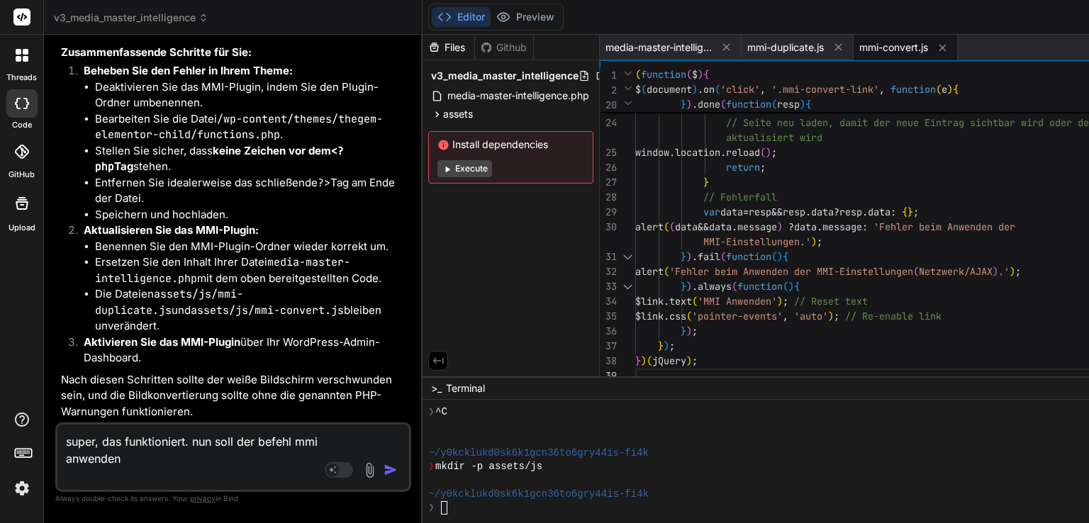
click at [130, 472] on textarea "super, das funktioniert. nun soll der befehl mmi anwenden" at bounding box center [204, 455] width 294 height 60
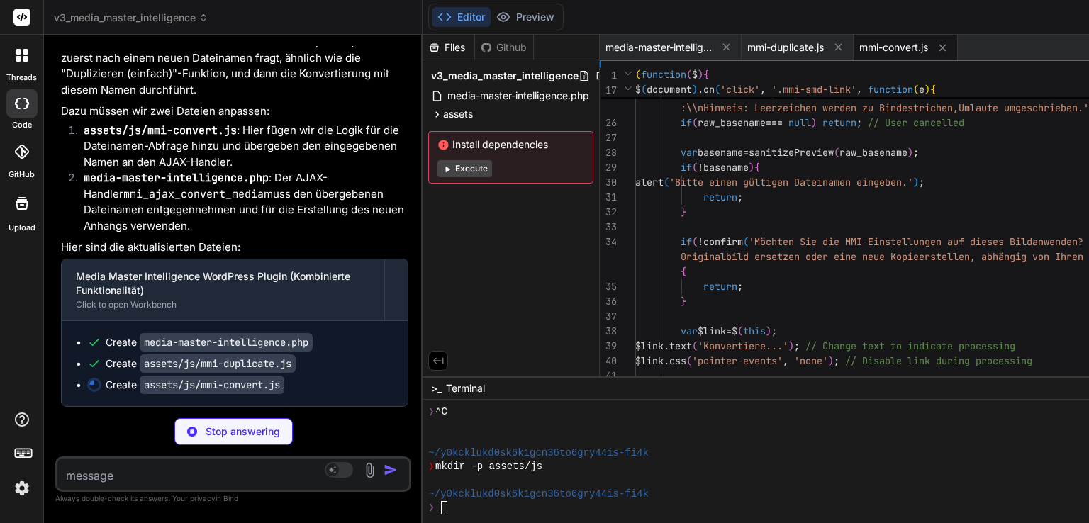
scroll to position [585, 0]
